Goal: Information Seeking & Learning: Learn about a topic

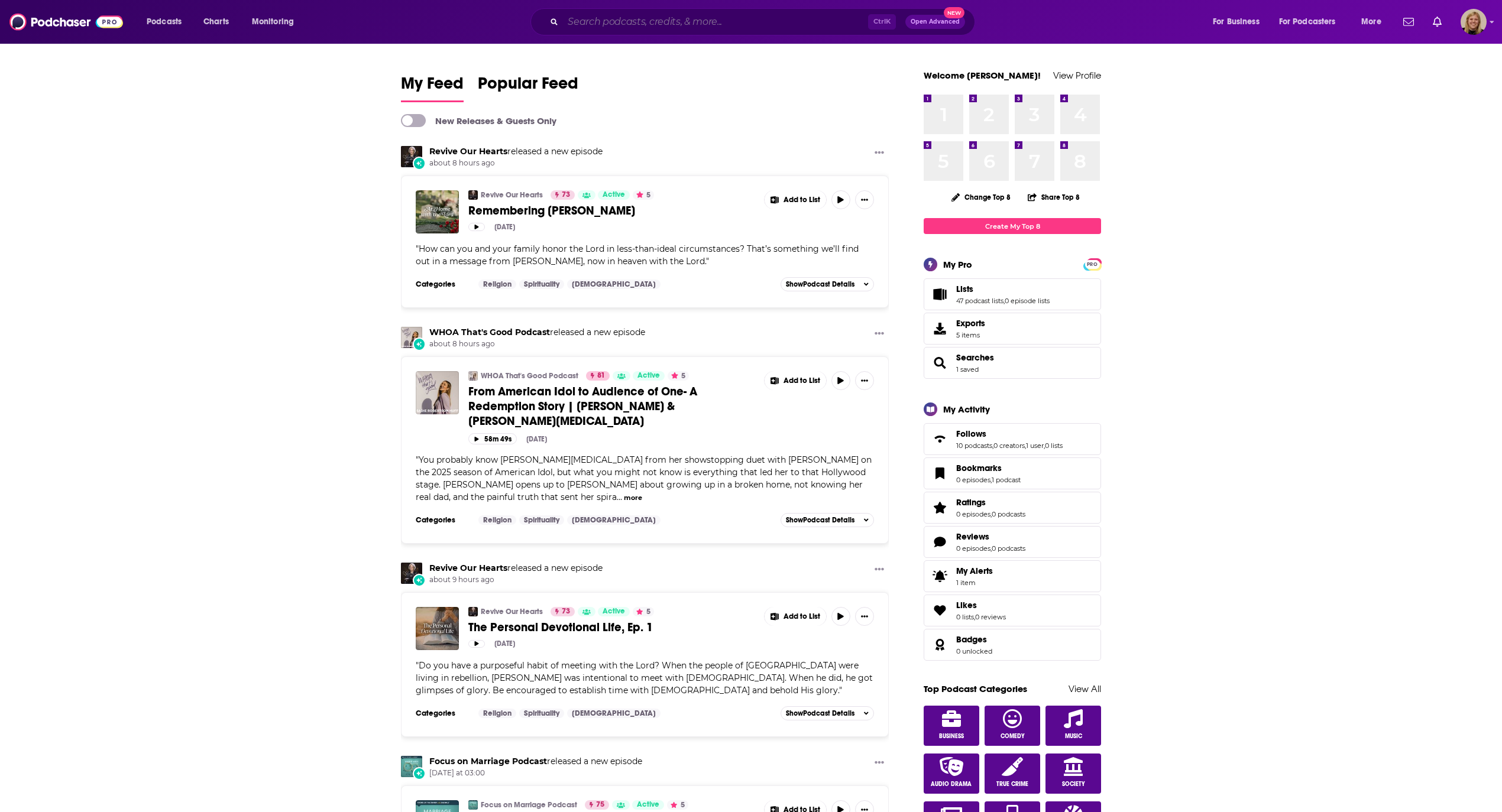
click at [675, 20] on input "Search podcasts, credits, & more..." at bounding box center [715, 22] width 305 height 19
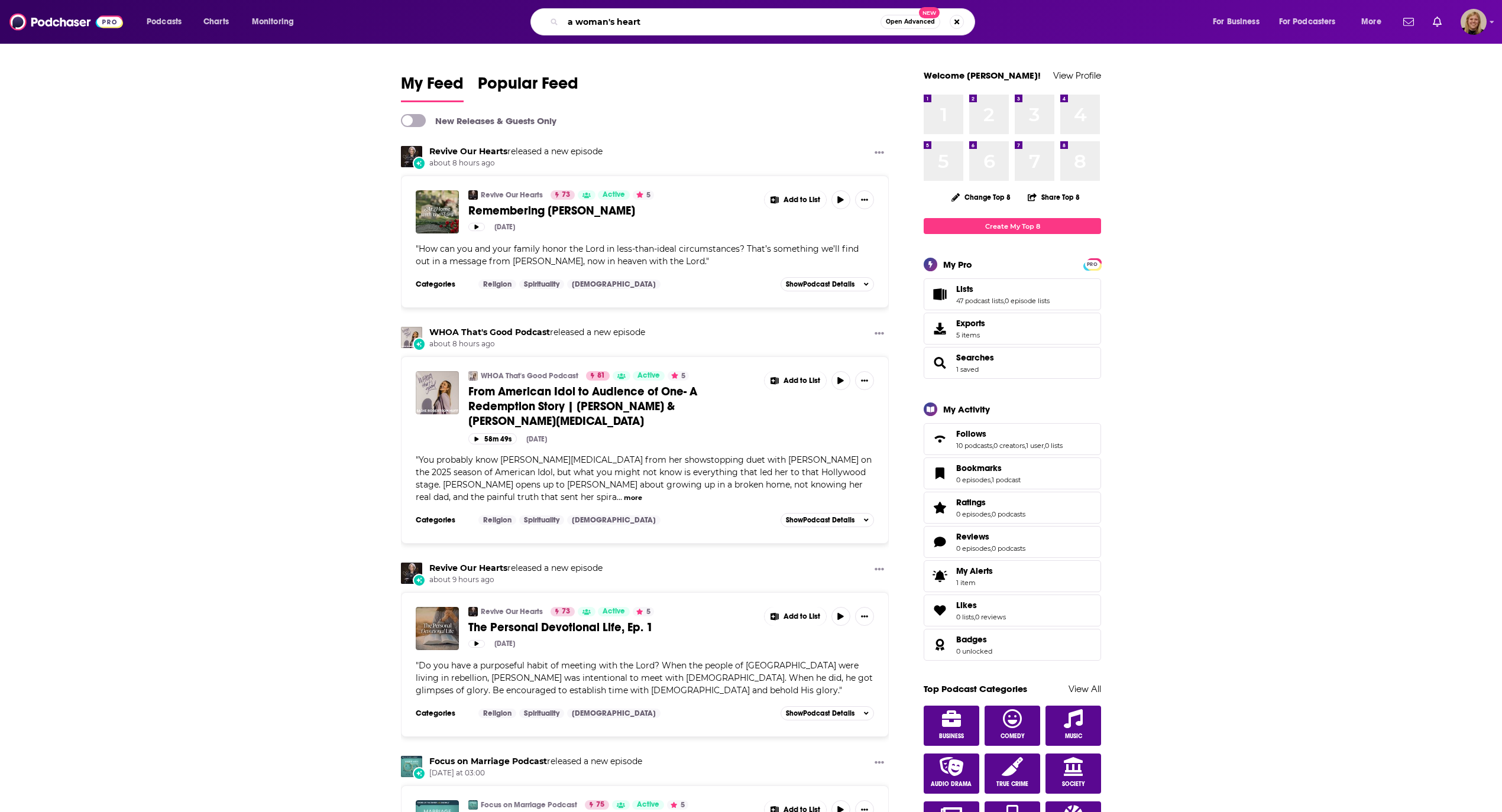
type input "a woman's heart"
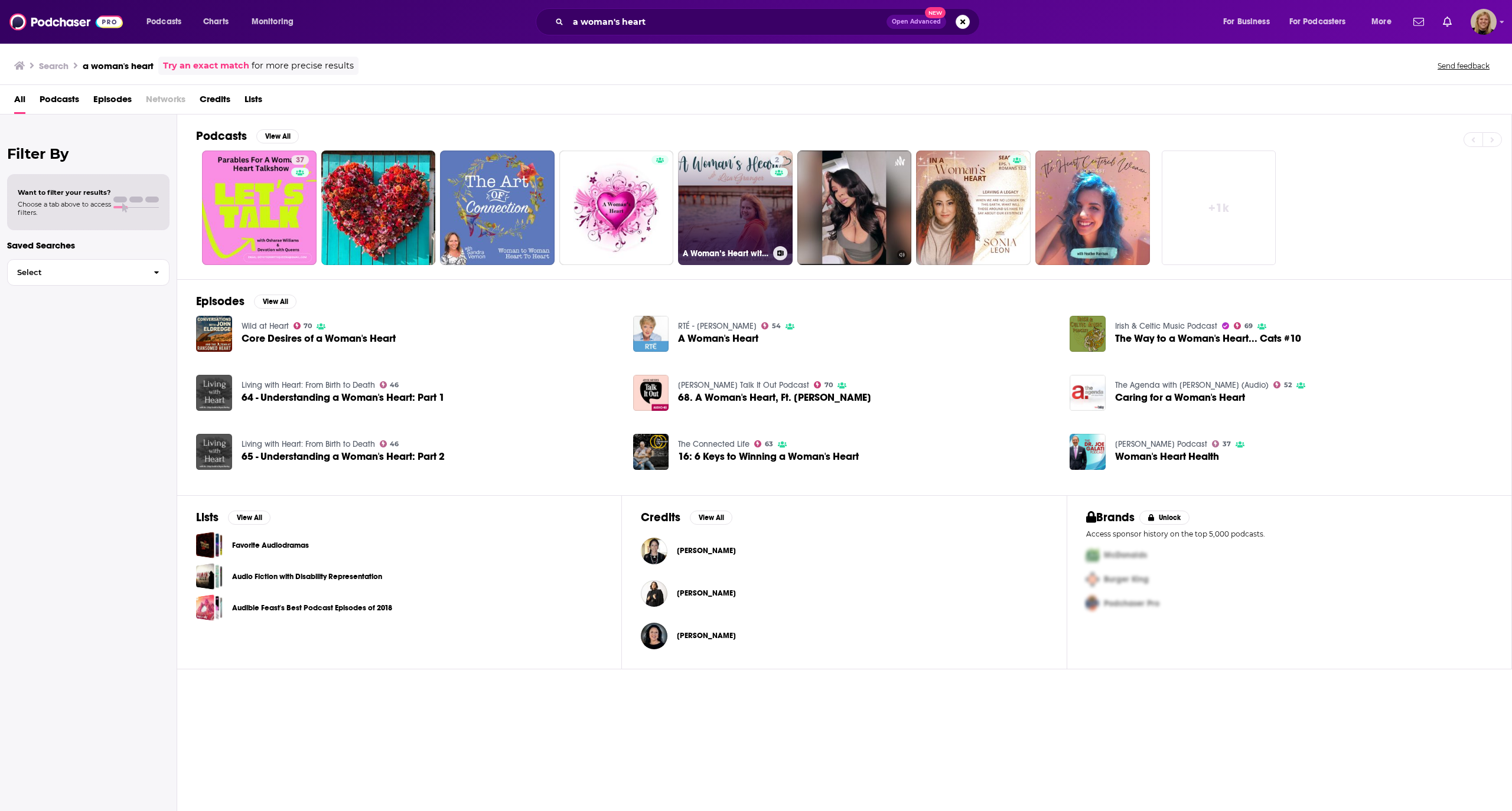
click at [730, 182] on link "2 A Woman’s Heart with [PERSON_NAME]" at bounding box center [736, 208] width 115 height 115
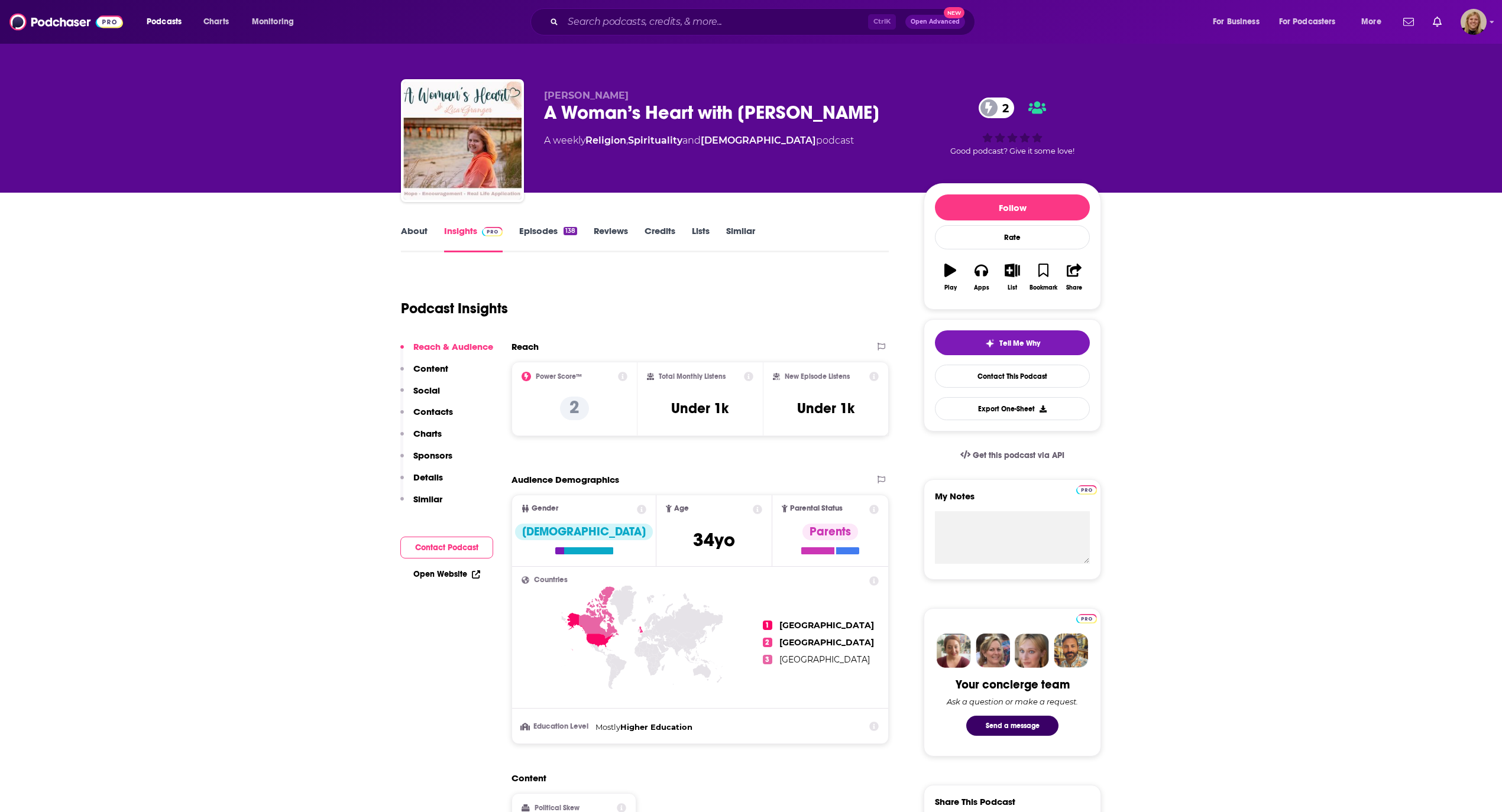
click at [413, 231] on link "About" at bounding box center [414, 239] width 27 height 27
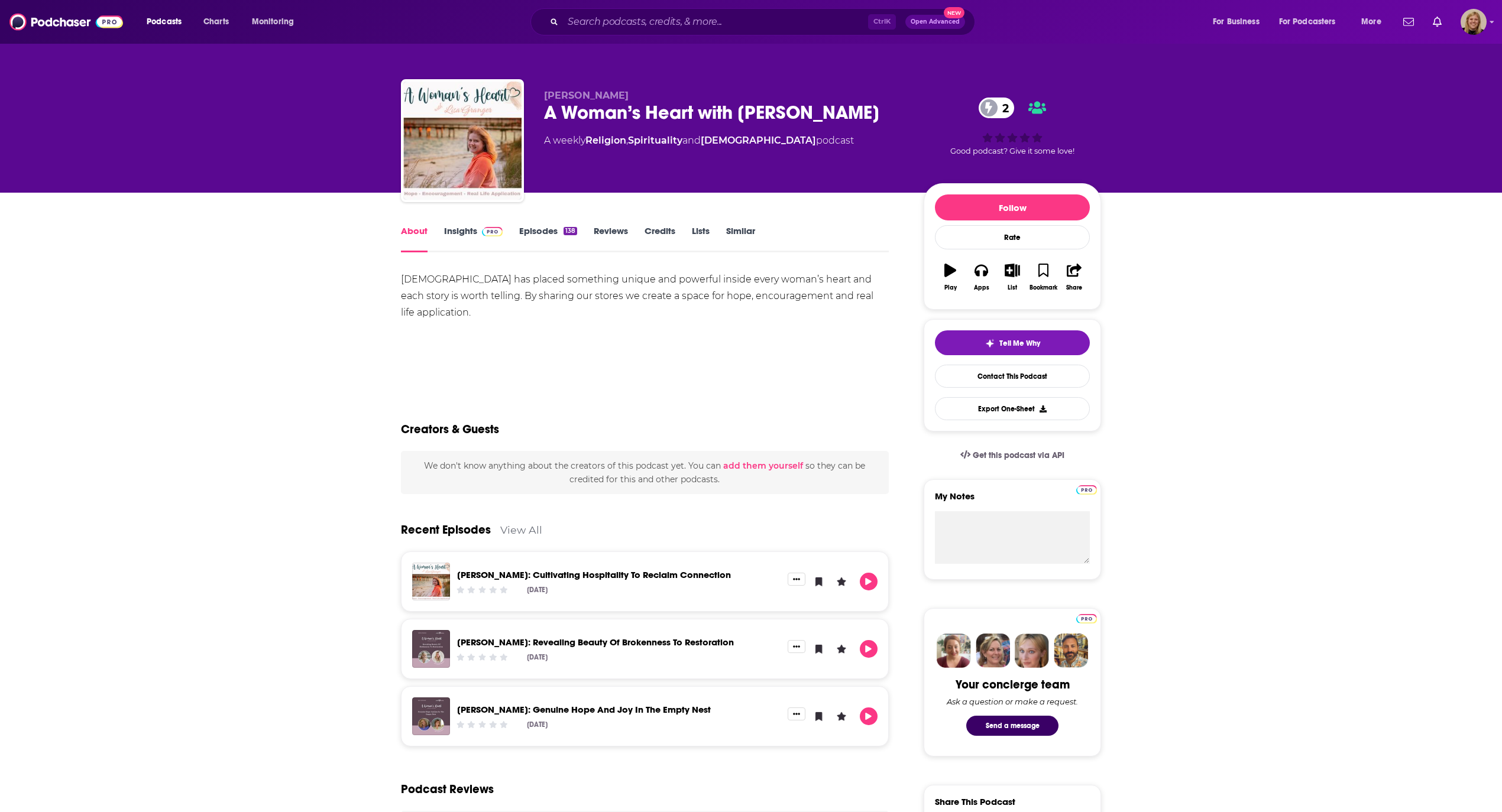
click at [454, 284] on div "[DEMOGRAPHIC_DATA] has placed something unique and powerful inside every woman’…" at bounding box center [645, 296] width 488 height 49
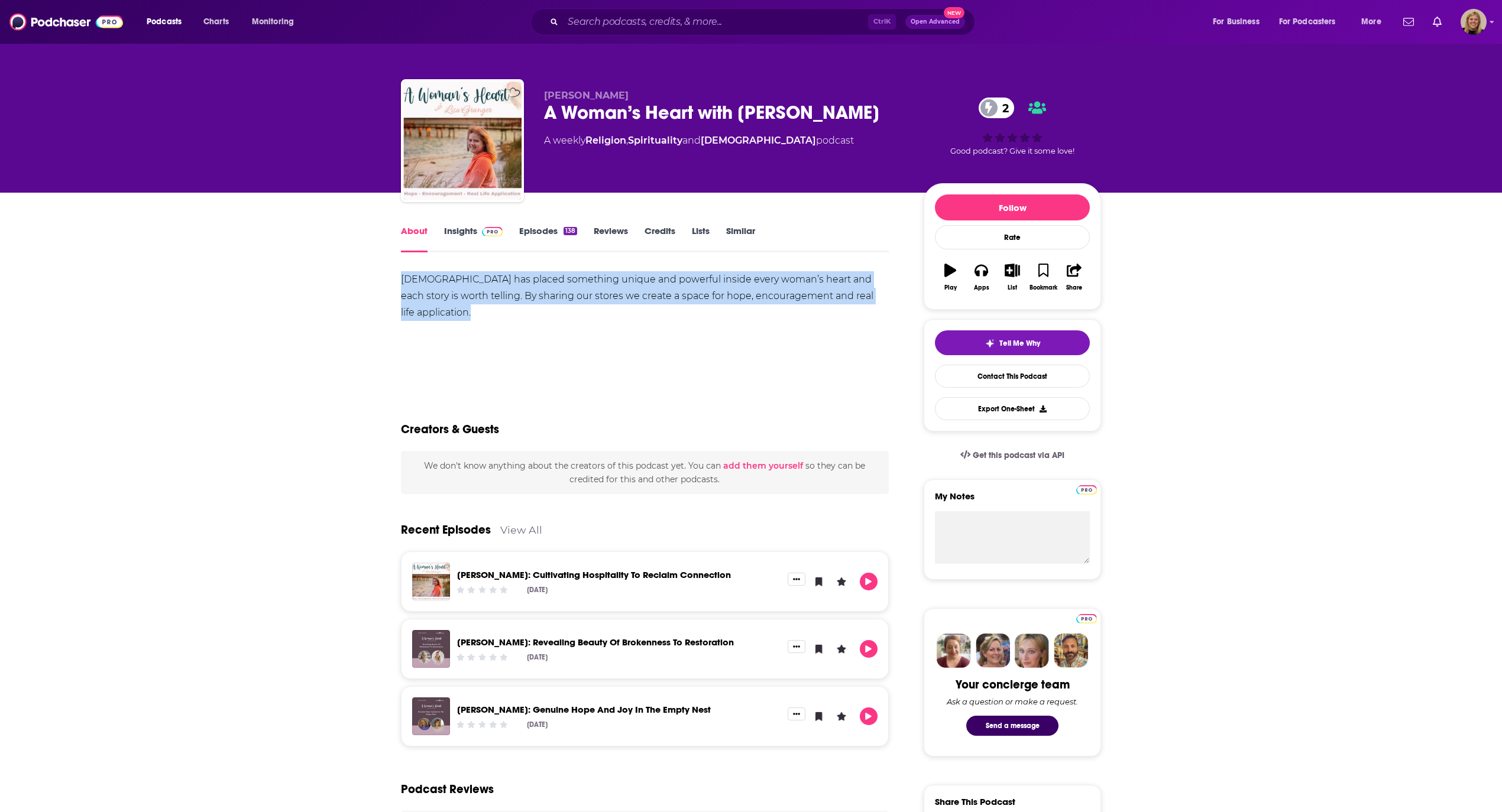
click at [454, 284] on div "[DEMOGRAPHIC_DATA] has placed something unique and powerful inside every woman’…" at bounding box center [645, 296] width 488 height 49
copy div "[DEMOGRAPHIC_DATA] has placed something unique and powerful inside every woman’…"
click at [455, 232] on link "Insights" at bounding box center [473, 239] width 58 height 27
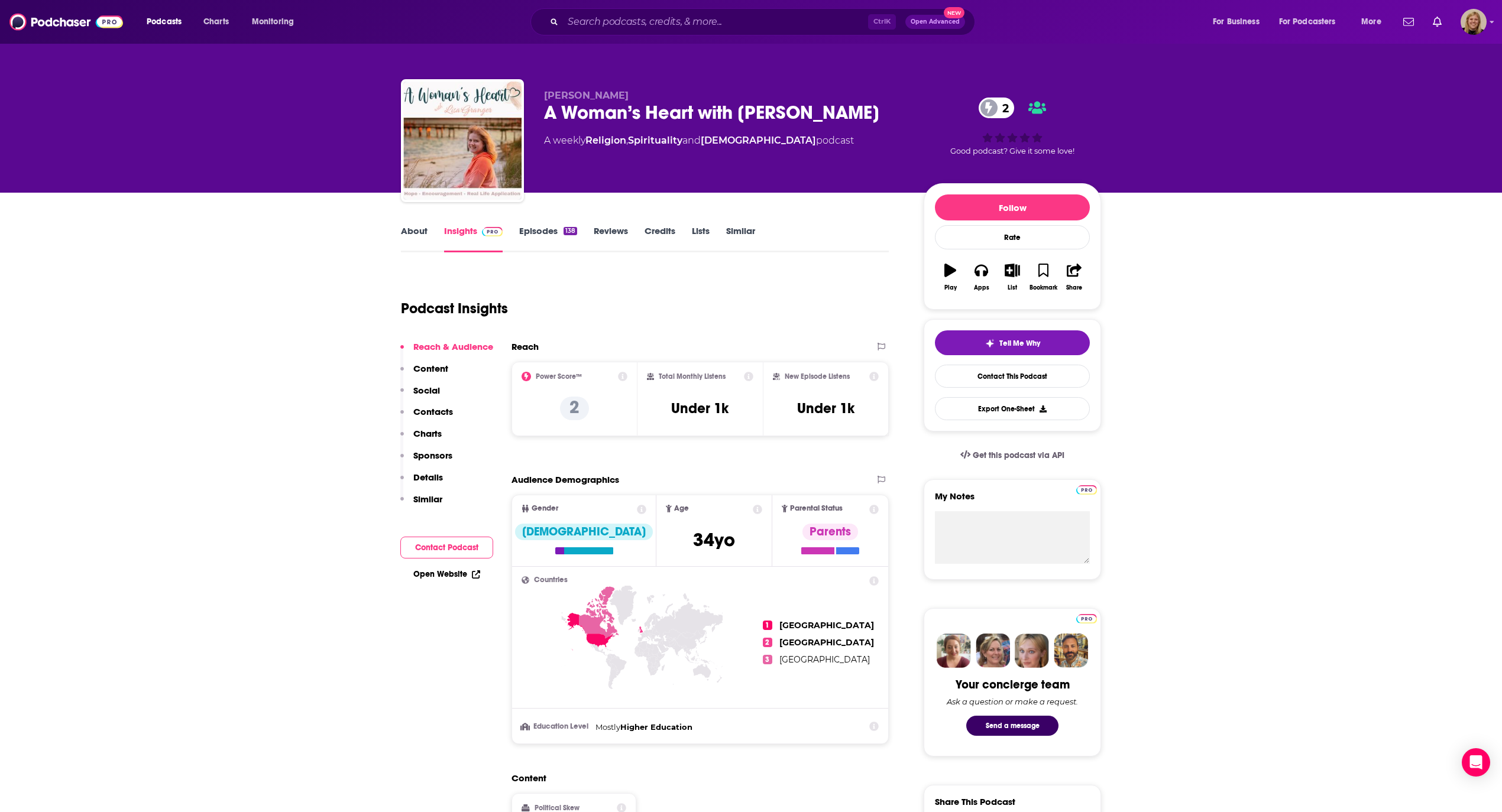
click at [442, 576] on link "Open Website" at bounding box center [447, 574] width 67 height 10
drag, startPoint x: 215, startPoint y: 235, endPoint x: 257, endPoint y: 287, distance: 66.8
